Goal: Transaction & Acquisition: Purchase product/service

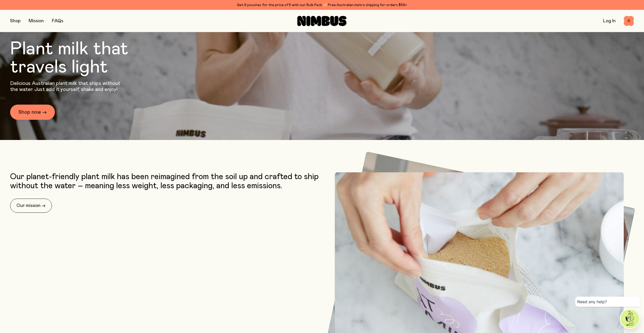
click at [18, 11] on div "Shop Mission FAQs Log In 0 0" at bounding box center [321, 21] width 623 height 22
click at [18, 21] on button "button" at bounding box center [15, 21] width 10 height 7
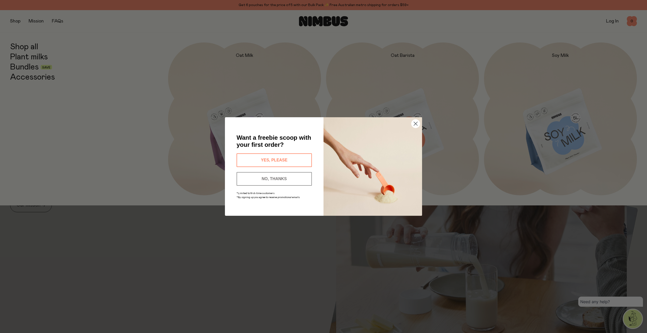
click at [240, 137] on span "Want a freebie scoop with your first order?" at bounding box center [274, 141] width 75 height 14
click at [412, 121] on circle "Close dialog" at bounding box center [416, 124] width 8 height 8
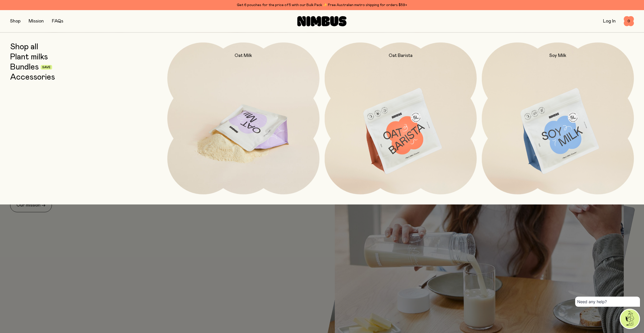
click at [271, 122] on img at bounding box center [243, 131] width 152 height 179
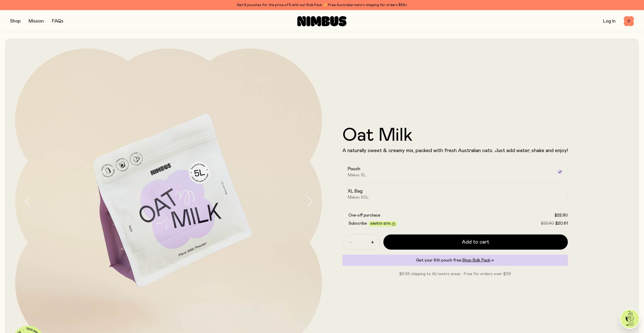
click at [310, 204] on icon "button" at bounding box center [309, 202] width 5 height 10
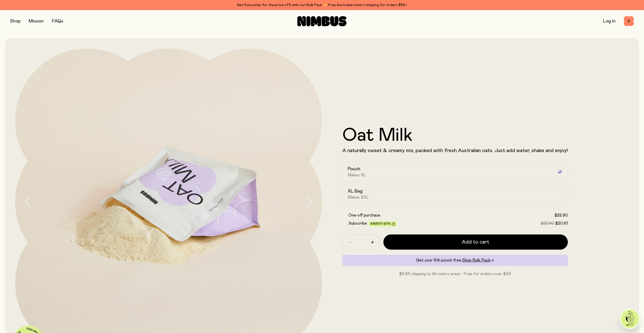
click at [310, 204] on icon "button" at bounding box center [309, 202] width 5 height 10
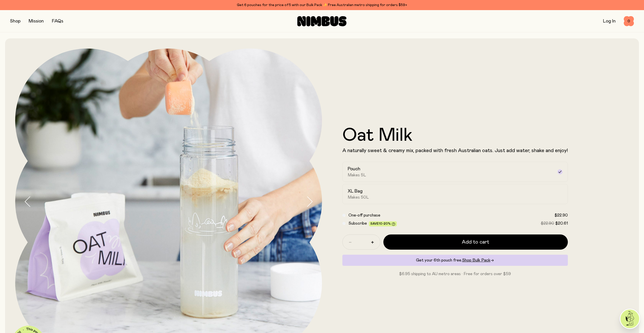
click at [310, 204] on icon "button" at bounding box center [309, 202] width 5 height 10
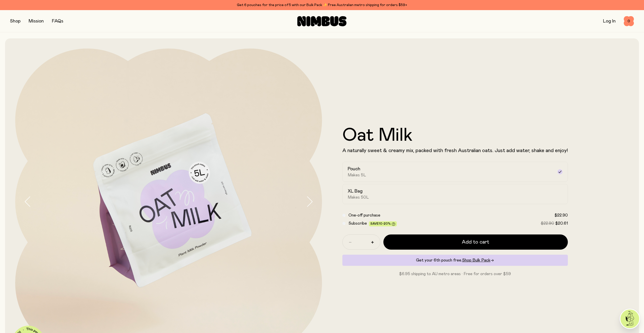
click at [310, 204] on icon "button" at bounding box center [309, 202] width 5 height 10
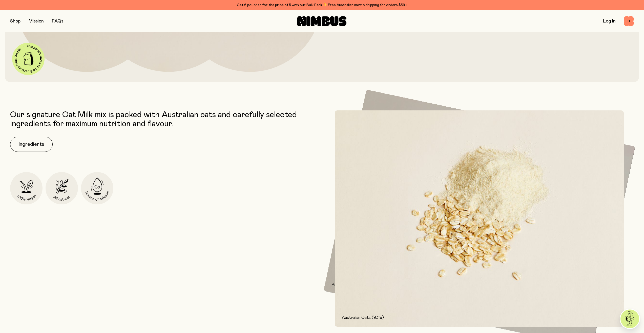
scroll to position [327, 0]
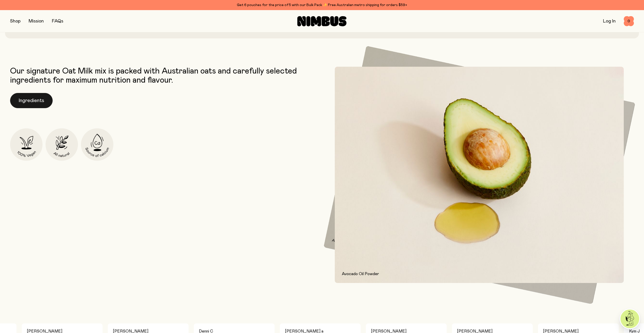
click at [23, 100] on button "Ingredients" at bounding box center [31, 100] width 42 height 15
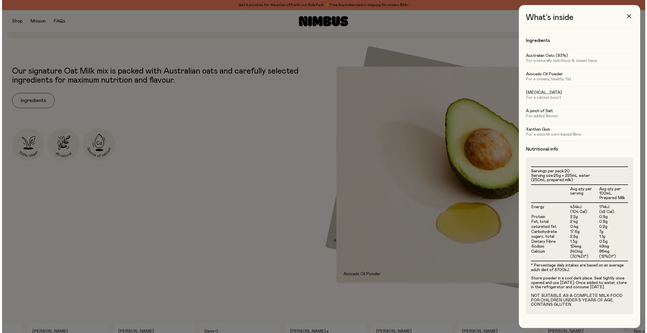
scroll to position [0, 0]
